Goal: Information Seeking & Learning: Learn about a topic

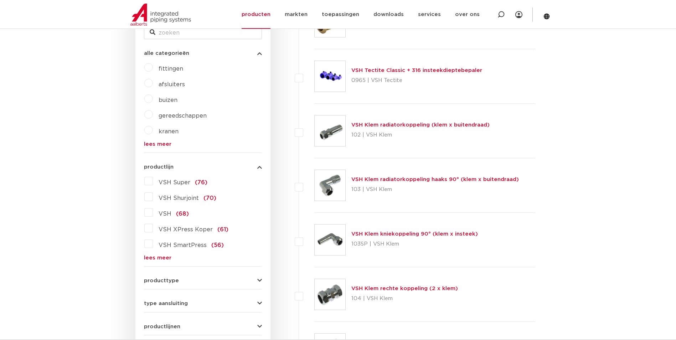
scroll to position [178, 0]
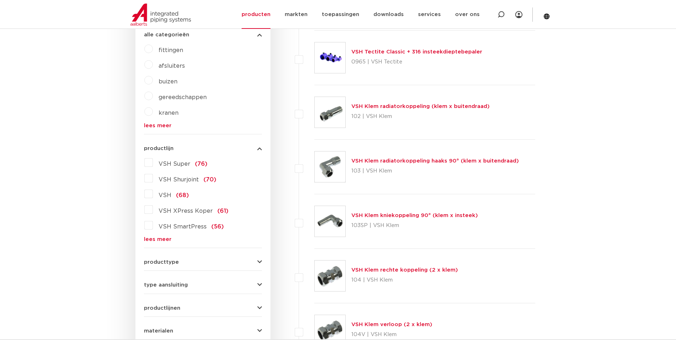
click at [150, 239] on link "lees meer" at bounding box center [203, 239] width 118 height 5
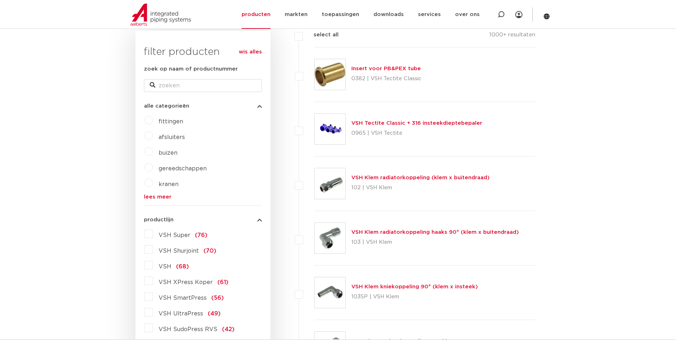
scroll to position [0, 0]
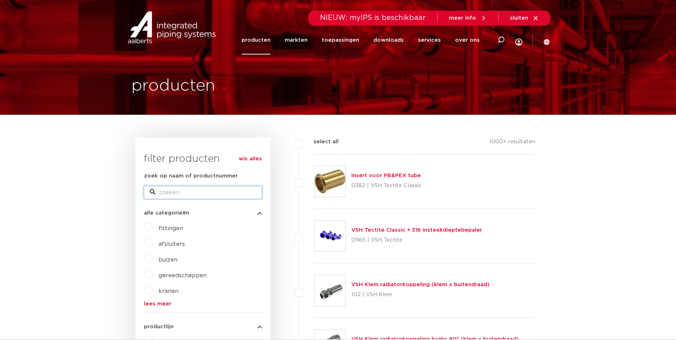
click at [176, 194] on input "zoek op naam of productnummer" at bounding box center [203, 192] width 118 height 13
type input "flens"
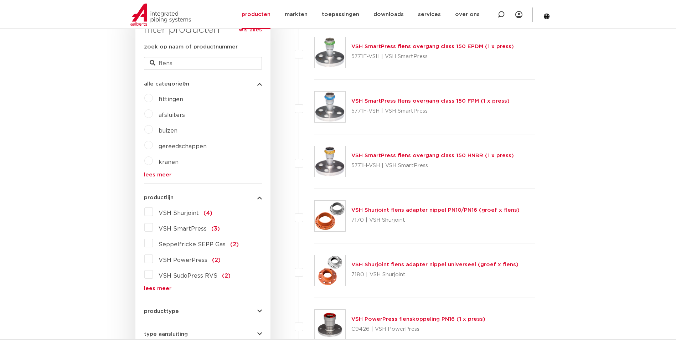
scroll to position [214, 0]
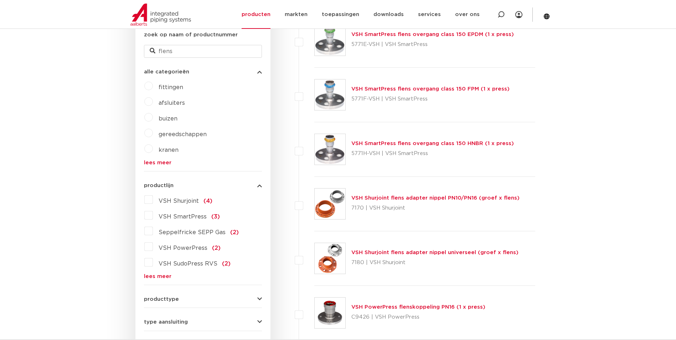
click at [150, 277] on link "lees meer" at bounding box center [203, 276] width 118 height 5
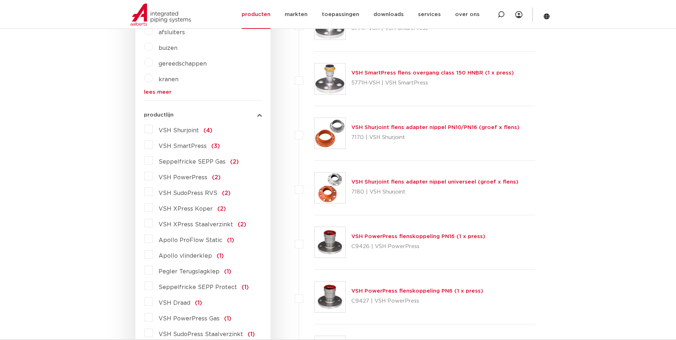
scroll to position [285, 0]
click at [153, 224] on label "VSH XPress Staalverzinkt (2)" at bounding box center [199, 222] width 93 height 11
click at [0, 0] on input "VSH XPress Staalverzinkt (2)" at bounding box center [0, 0] width 0 height 0
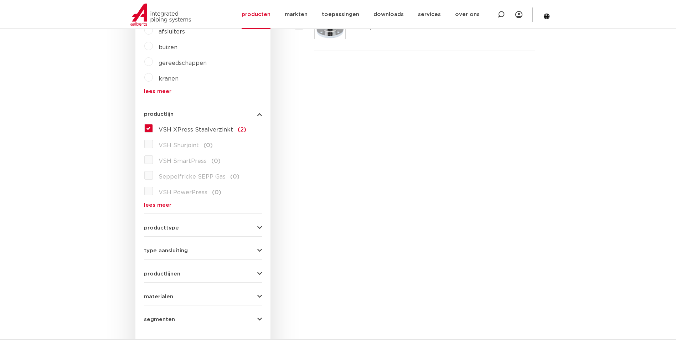
scroll to position [178, 0]
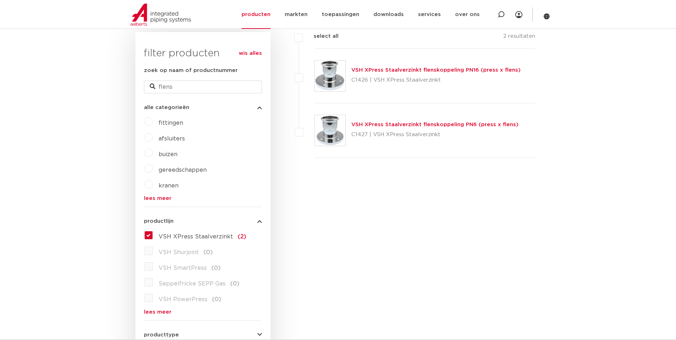
click at [409, 123] on link "VSH XPress Staalverzinkt flenskoppeling PN6 (press x flens)" at bounding box center [434, 124] width 167 height 5
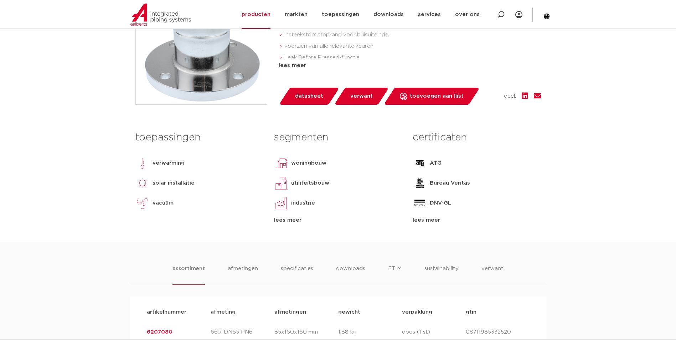
scroll to position [356, 0]
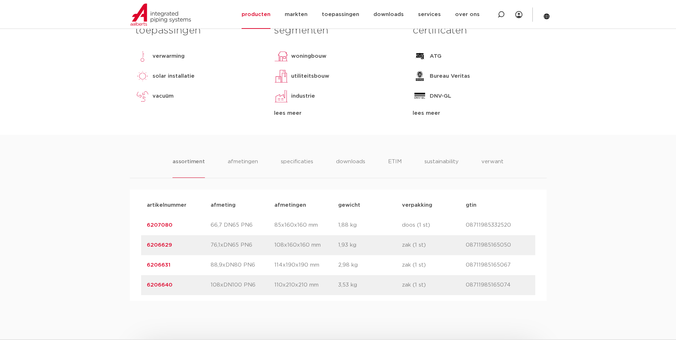
click at [87, 145] on div "assortiment [GEOGRAPHIC_DATA] specificaties downloads ETIM sustainability verwa…" at bounding box center [338, 218] width 676 height 166
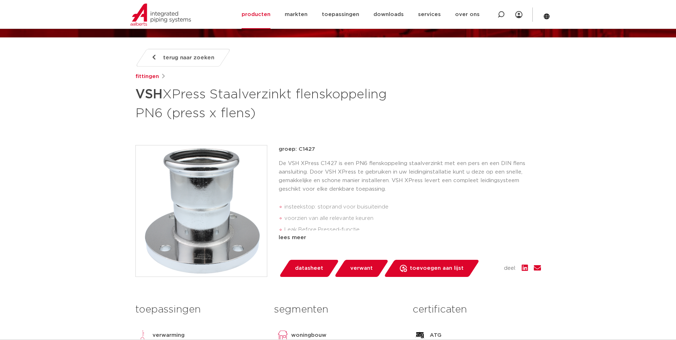
scroll to position [71, 0]
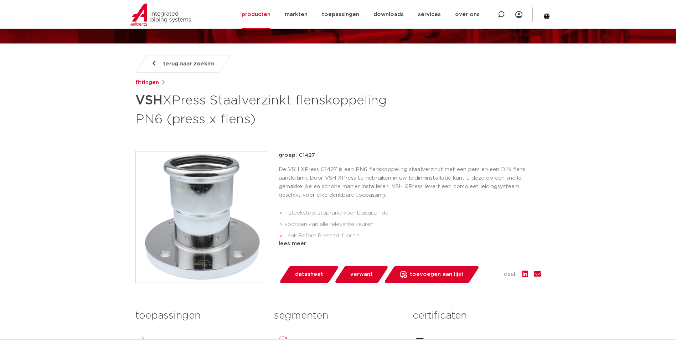
click at [187, 62] on span "terug naar zoeken" at bounding box center [188, 63] width 51 height 11
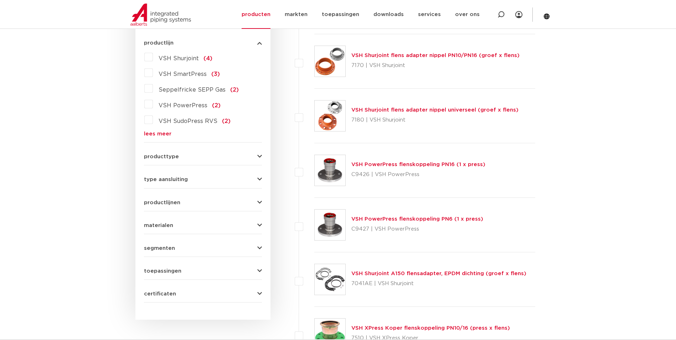
scroll to position [392, 0]
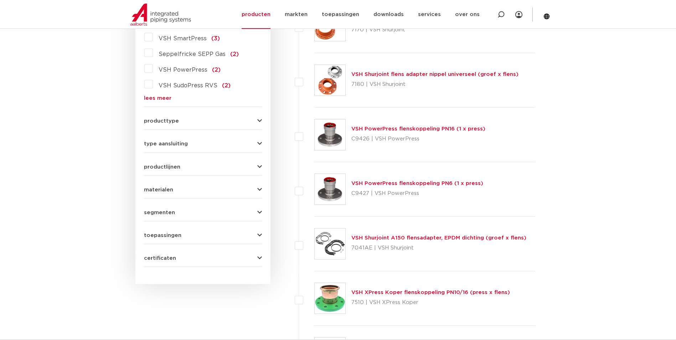
click at [171, 144] on span "type aansluiting" at bounding box center [166, 143] width 44 height 5
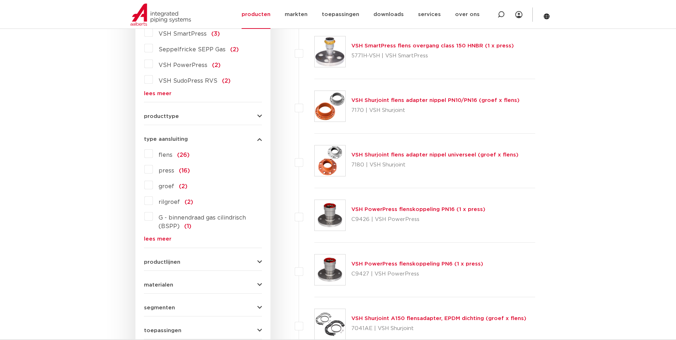
scroll to position [301, 0]
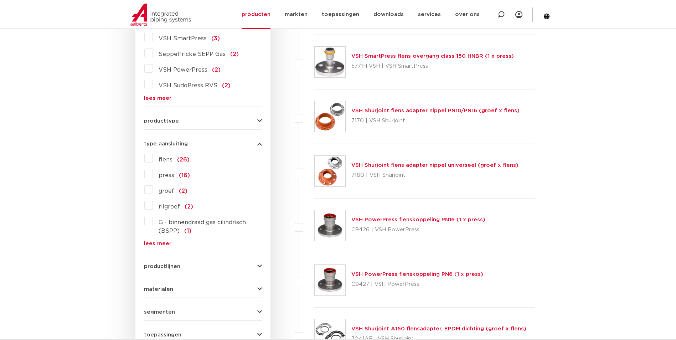
click at [153, 156] on label "flens (26)" at bounding box center [171, 158] width 37 height 11
click at [0, 0] on input "flens (26)" at bounding box center [0, 0] width 0 height 0
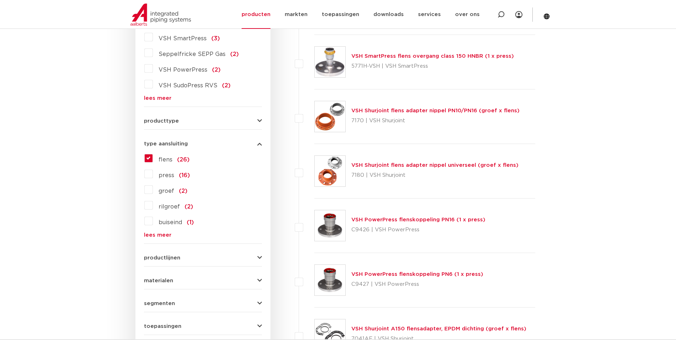
click at [166, 123] on span "producttype" at bounding box center [161, 120] width 35 height 5
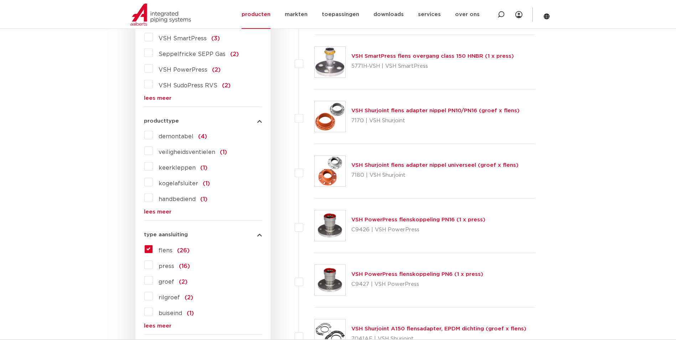
click at [166, 123] on span "producttype" at bounding box center [161, 120] width 35 height 5
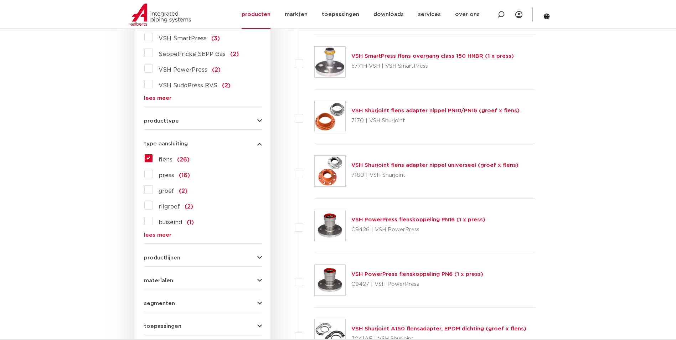
click at [159, 258] on span "productlijnen" at bounding box center [162, 257] width 36 height 5
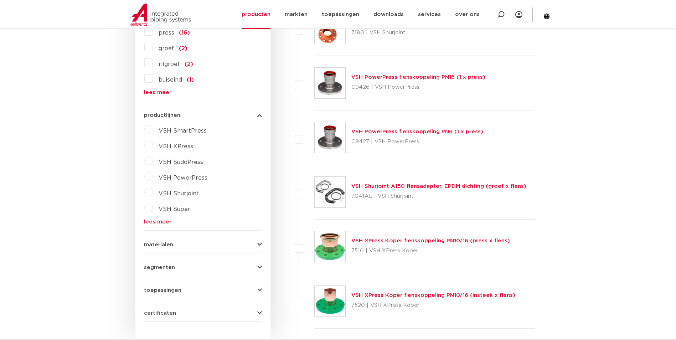
click at [161, 246] on span "materialen" at bounding box center [158, 244] width 29 height 5
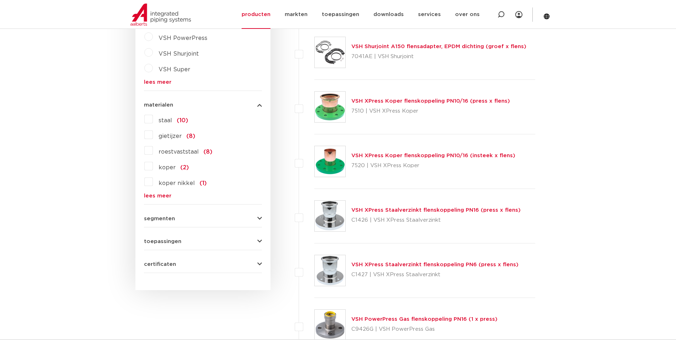
scroll to position [586, 0]
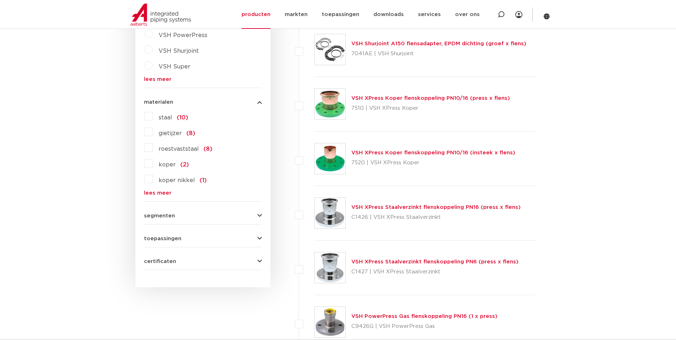
click at [166, 217] on span "segmenten" at bounding box center [159, 215] width 31 height 5
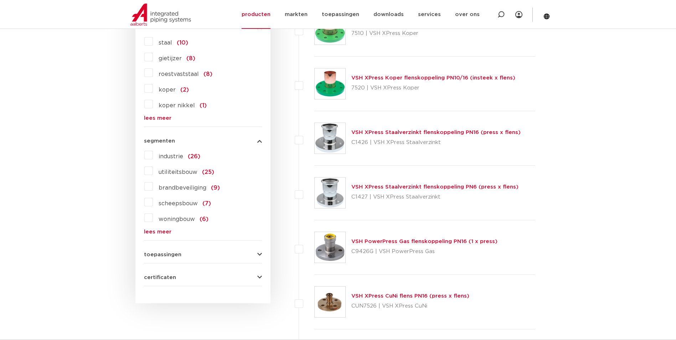
scroll to position [693, 0]
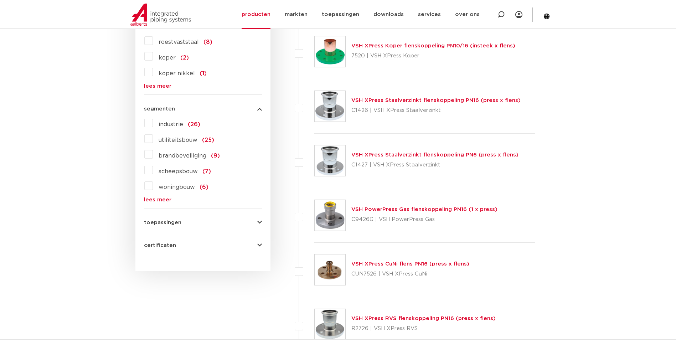
click at [164, 222] on span "toepassingen" at bounding box center [162, 222] width 37 height 5
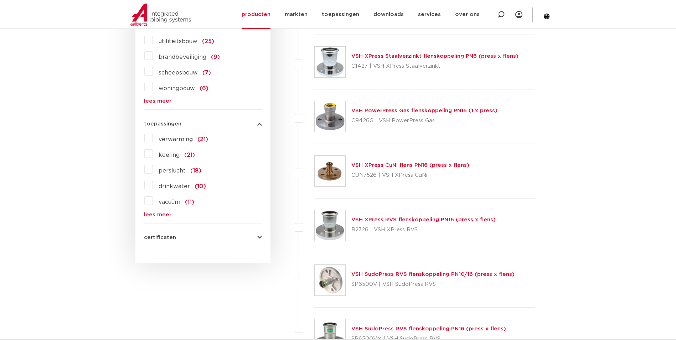
scroll to position [800, 0]
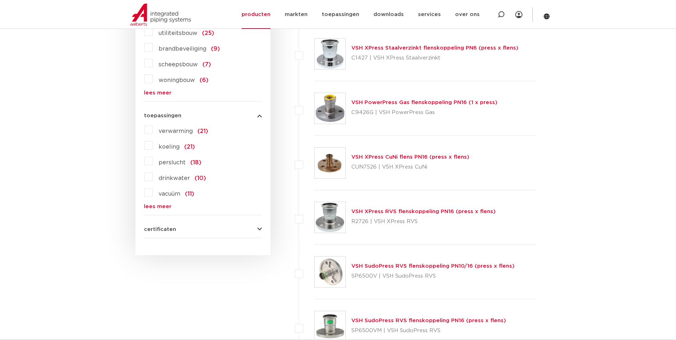
click at [166, 229] on span "certificaten" at bounding box center [160, 229] width 32 height 5
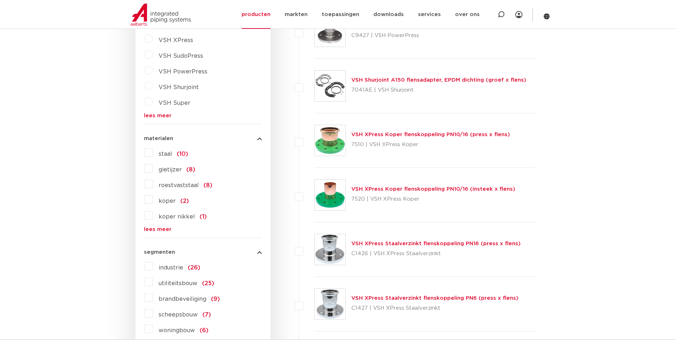
scroll to position [551, 0]
click at [154, 228] on link "lees meer" at bounding box center [203, 228] width 118 height 5
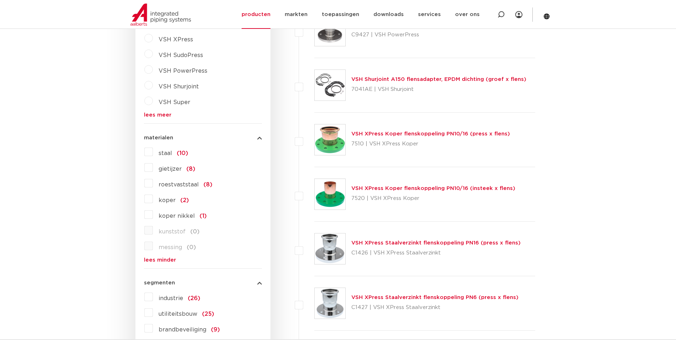
click at [153, 155] on label "staal (10)" at bounding box center [170, 151] width 35 height 11
click at [0, 0] on input "staal (10)" at bounding box center [0, 0] width 0 height 0
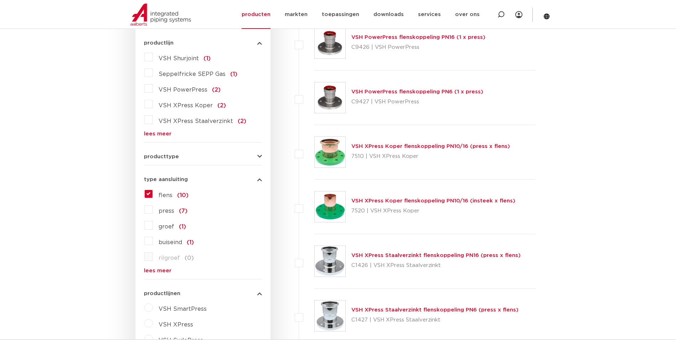
scroll to position [301, 0]
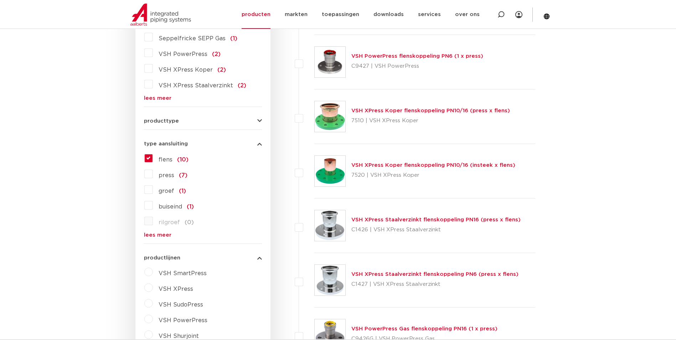
click at [380, 217] on link "VSH XPress Staalverzinkt flenskoppeling PN16 (press x flens)" at bounding box center [435, 219] width 169 height 5
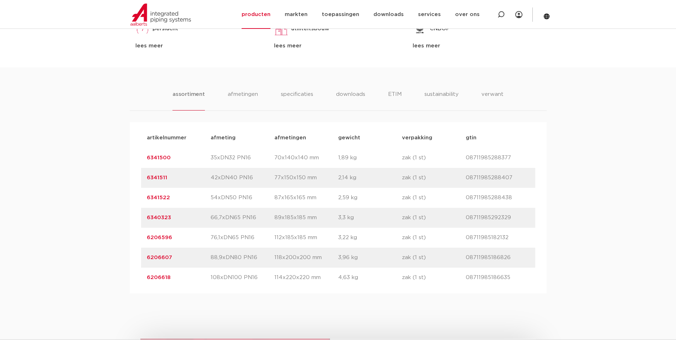
scroll to position [428, 0]
